Goal: Information Seeking & Learning: Learn about a topic

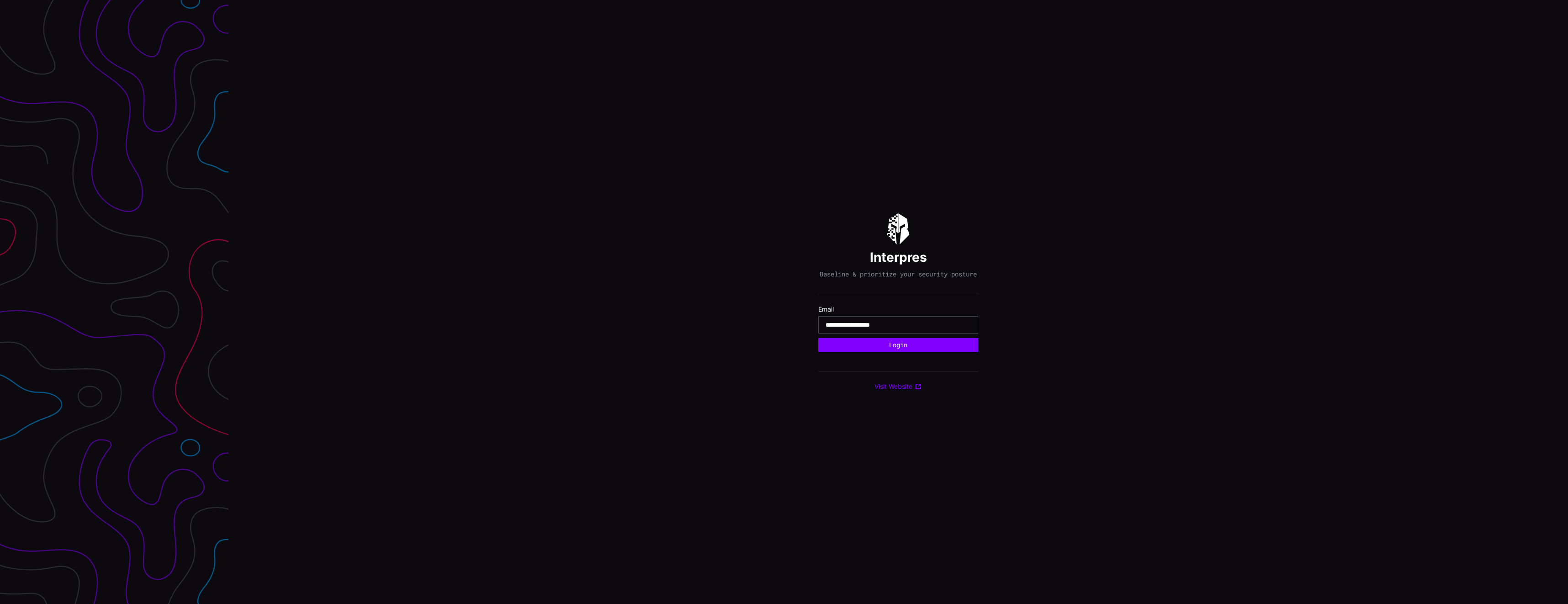
type input "**********"
click at [744, 347] on div "**********" at bounding box center [898, 302] width 1339 height 604
click at [854, 356] on div "**********" at bounding box center [898, 302] width 160 height 178
click at [865, 351] on button "Login" at bounding box center [898, 345] width 160 height 14
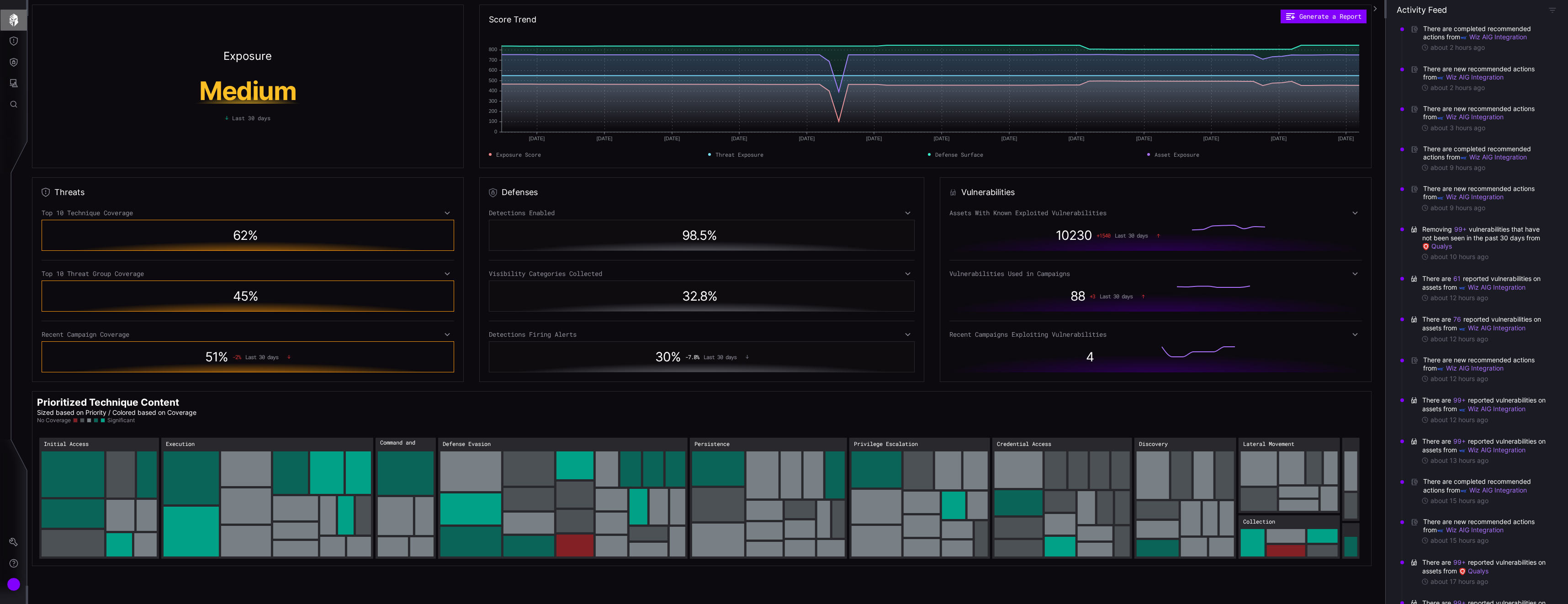
click at [10, 18] on icon "button" at bounding box center [14, 20] width 13 height 13
click at [14, 40] on icon "Threat Exposure" at bounding box center [14, 41] width 8 height 9
click at [87, 145] on div "ATT&CK Matrix" at bounding box center [78, 145] width 52 height 12
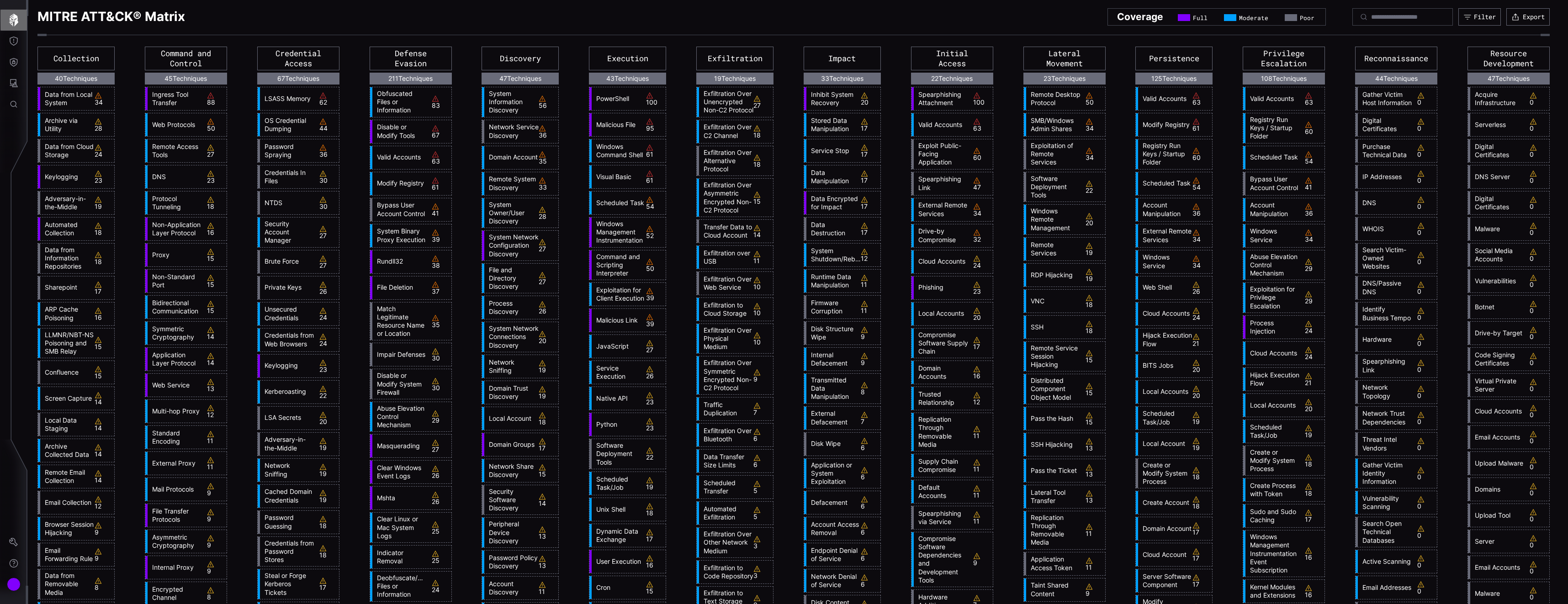
click at [13, 20] on icon "button" at bounding box center [14, 20] width 13 height 13
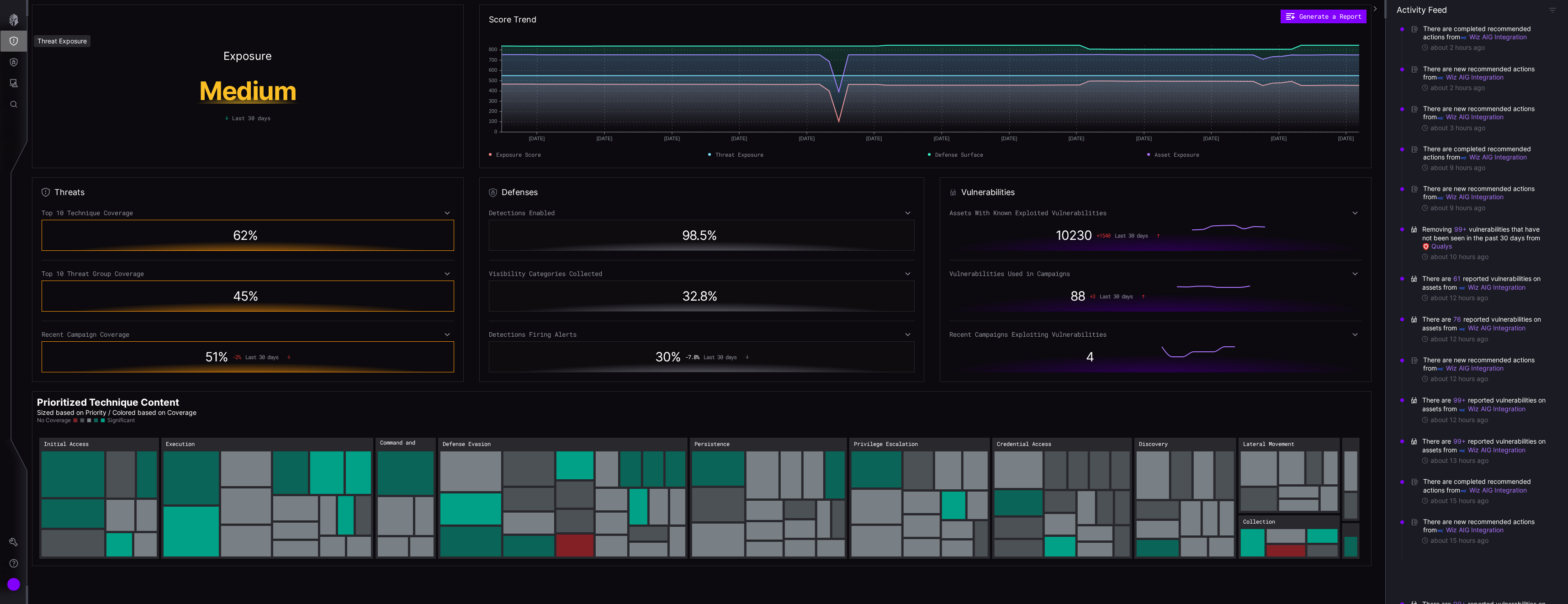
click at [15, 38] on icon "Threat Exposure" at bounding box center [14, 41] width 9 height 9
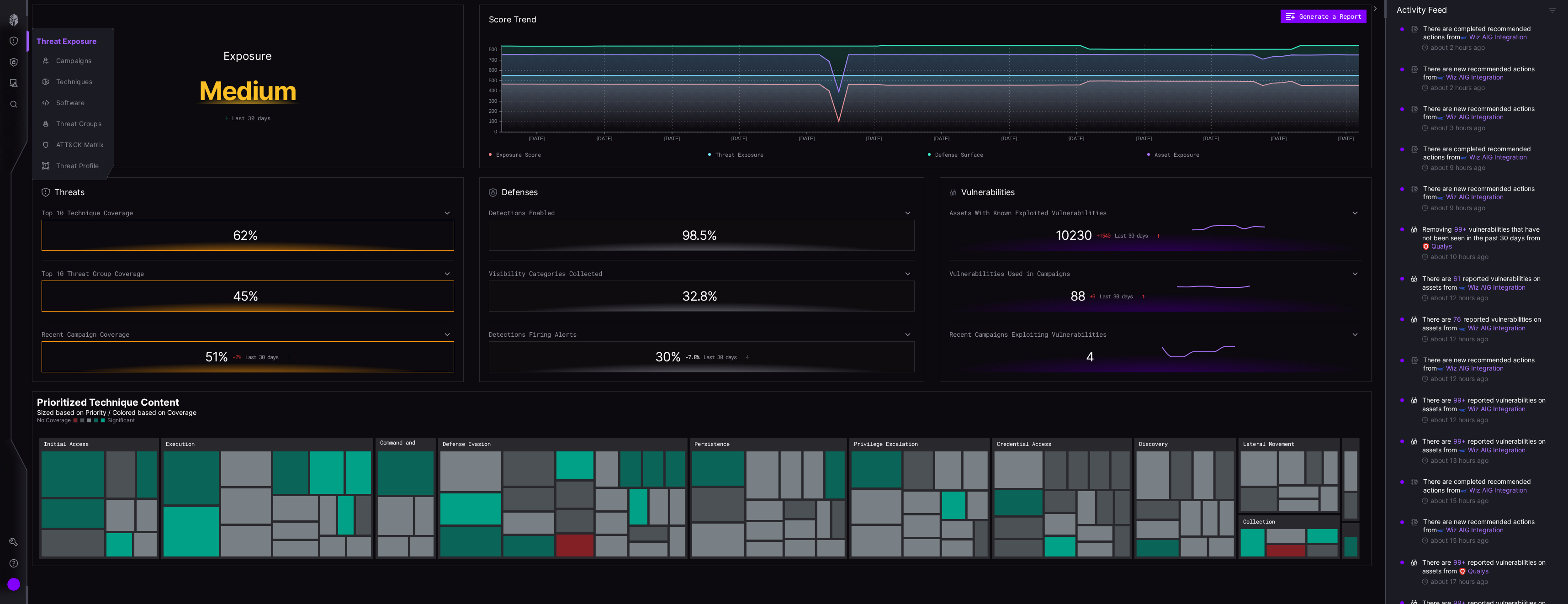
click at [15, 60] on div at bounding box center [784, 302] width 1568 height 604
click at [15, 60] on icon "Defense Surface" at bounding box center [14, 62] width 9 height 9
click at [14, 36] on div at bounding box center [784, 302] width 1568 height 604
click at [14, 36] on button "Threat Exposure" at bounding box center [14, 41] width 26 height 21
click at [86, 77] on div "Techniques" at bounding box center [78, 82] width 52 height 12
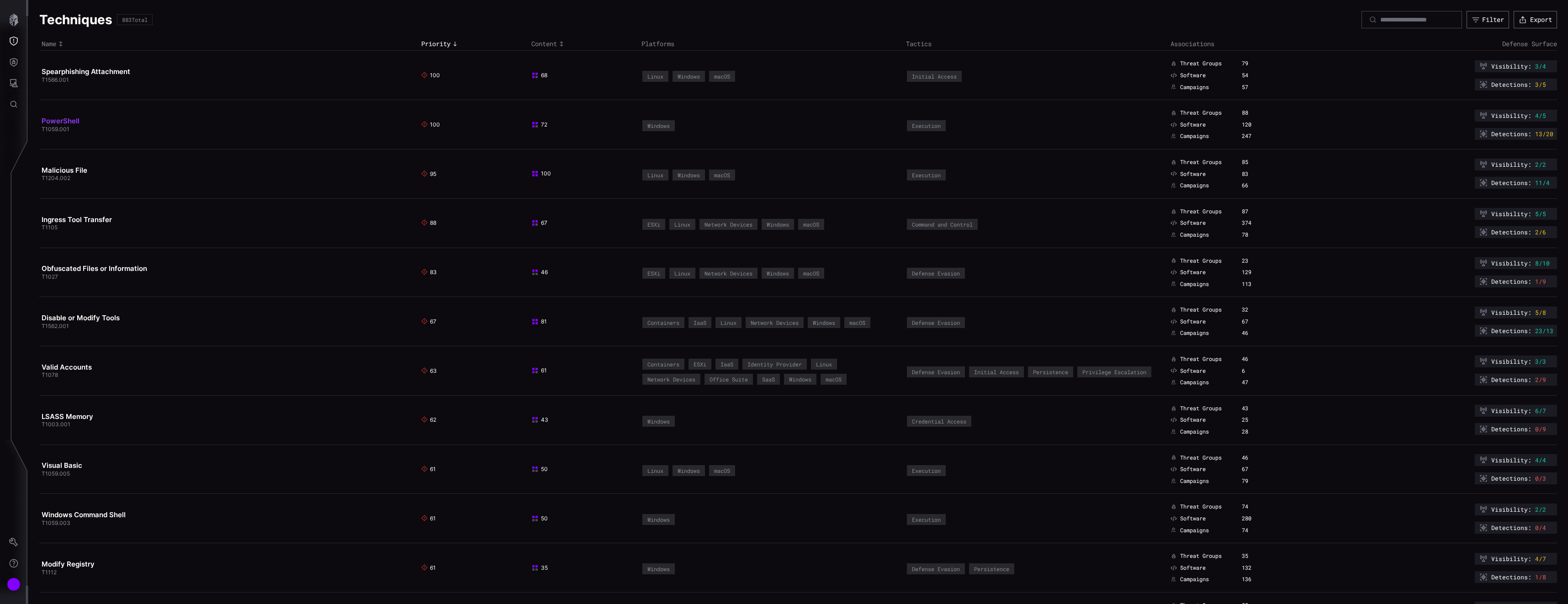
click at [65, 121] on link "PowerShell" at bounding box center [60, 121] width 38 height 9
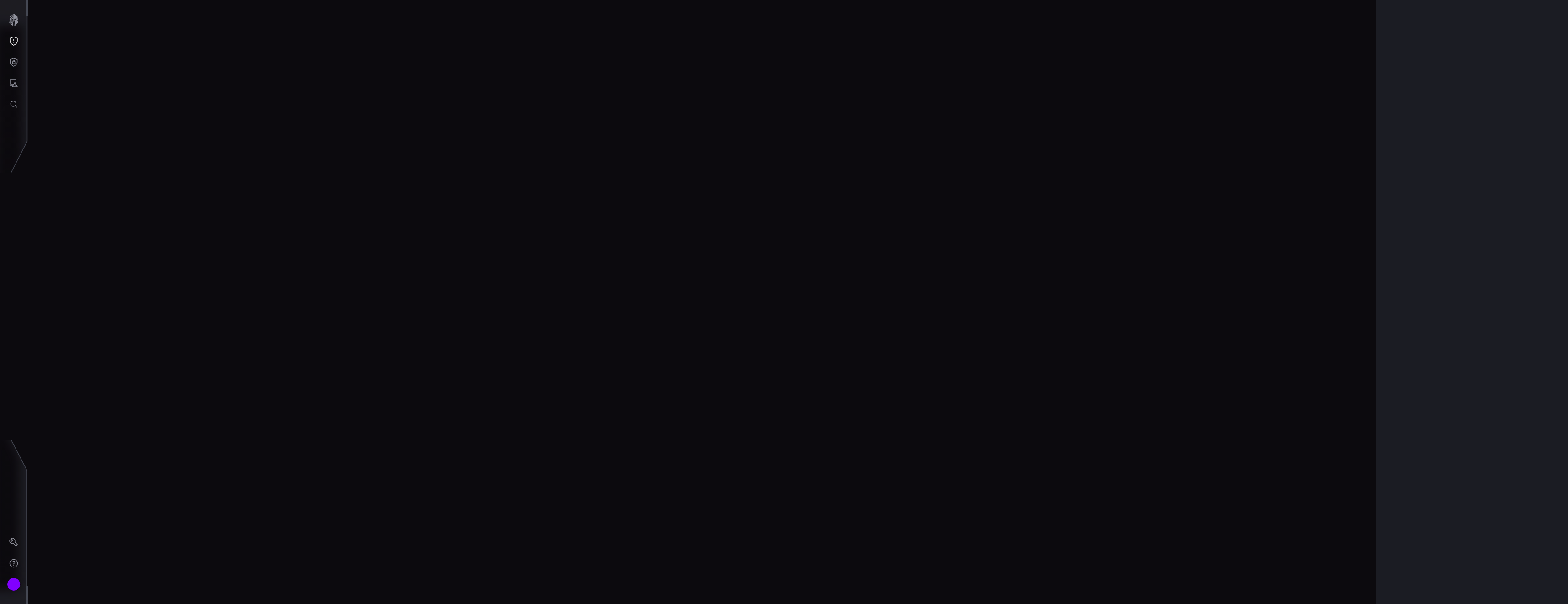
scroll to position [1818, 26]
